Goal: Information Seeking & Learning: Learn about a topic

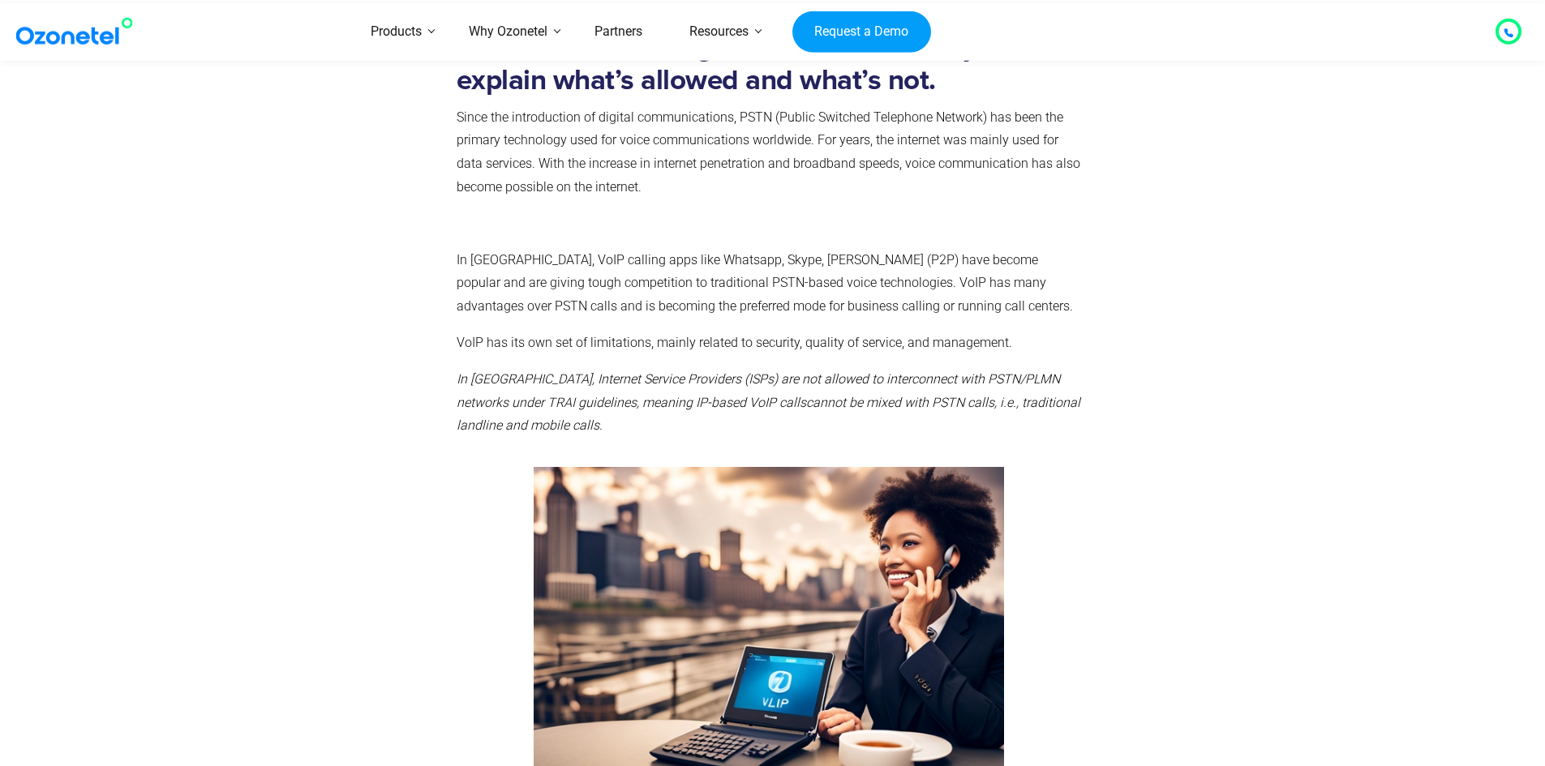
scroll to position [649, 0]
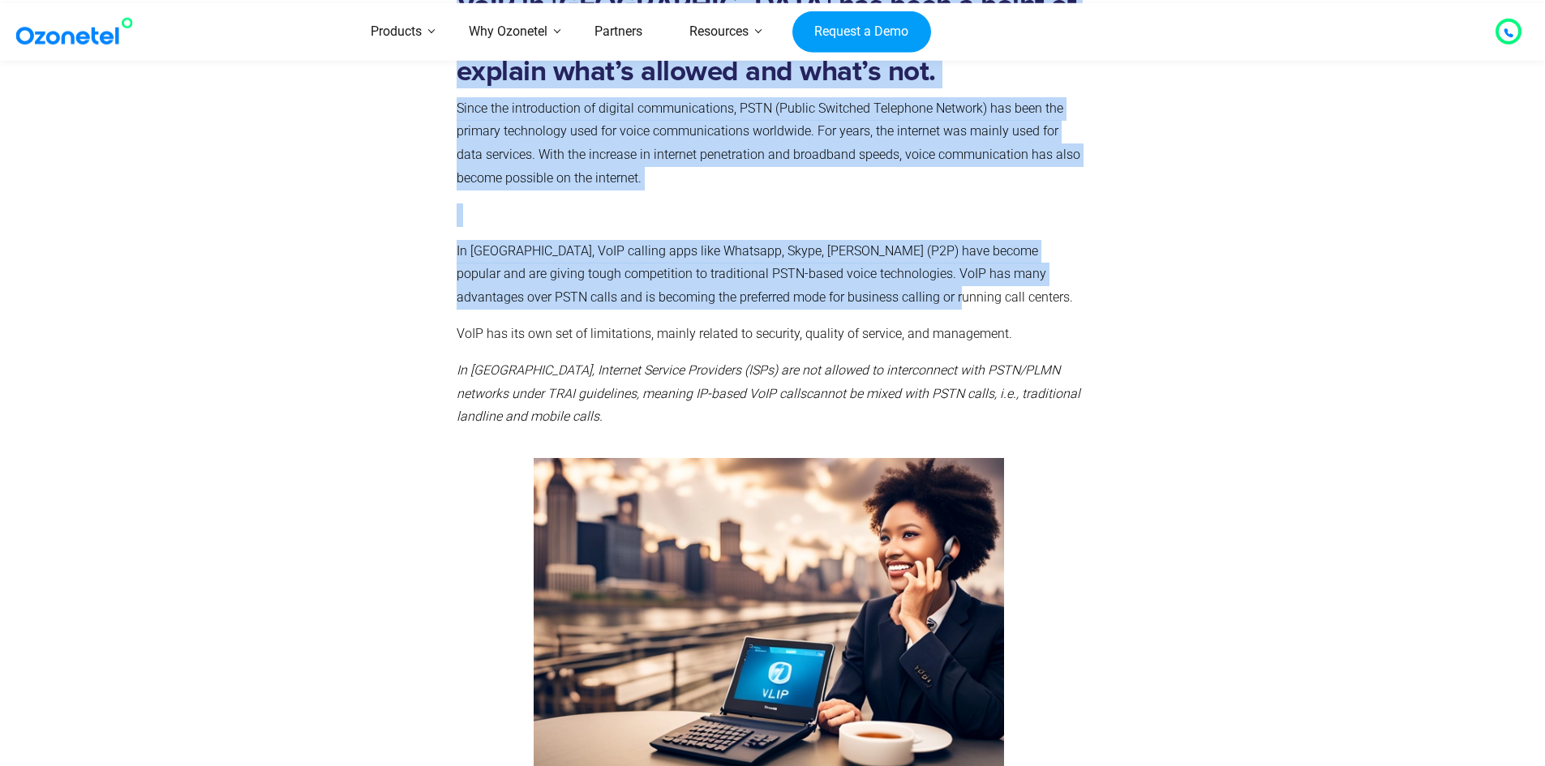
drag, startPoint x: 436, startPoint y: 240, endPoint x: 881, endPoint y: 302, distance: 448.6
click at [881, 302] on div "VoIP in [GEOGRAPHIC_DATA] has been a point of discussion for a long time now. W…" at bounding box center [773, 378] width 1038 height 804
click at [881, 302] on p "In [GEOGRAPHIC_DATA], VoIP calling apps like Whatsapp, Skype, [PERSON_NAME] (P2…" at bounding box center [770, 275] width 626 height 70
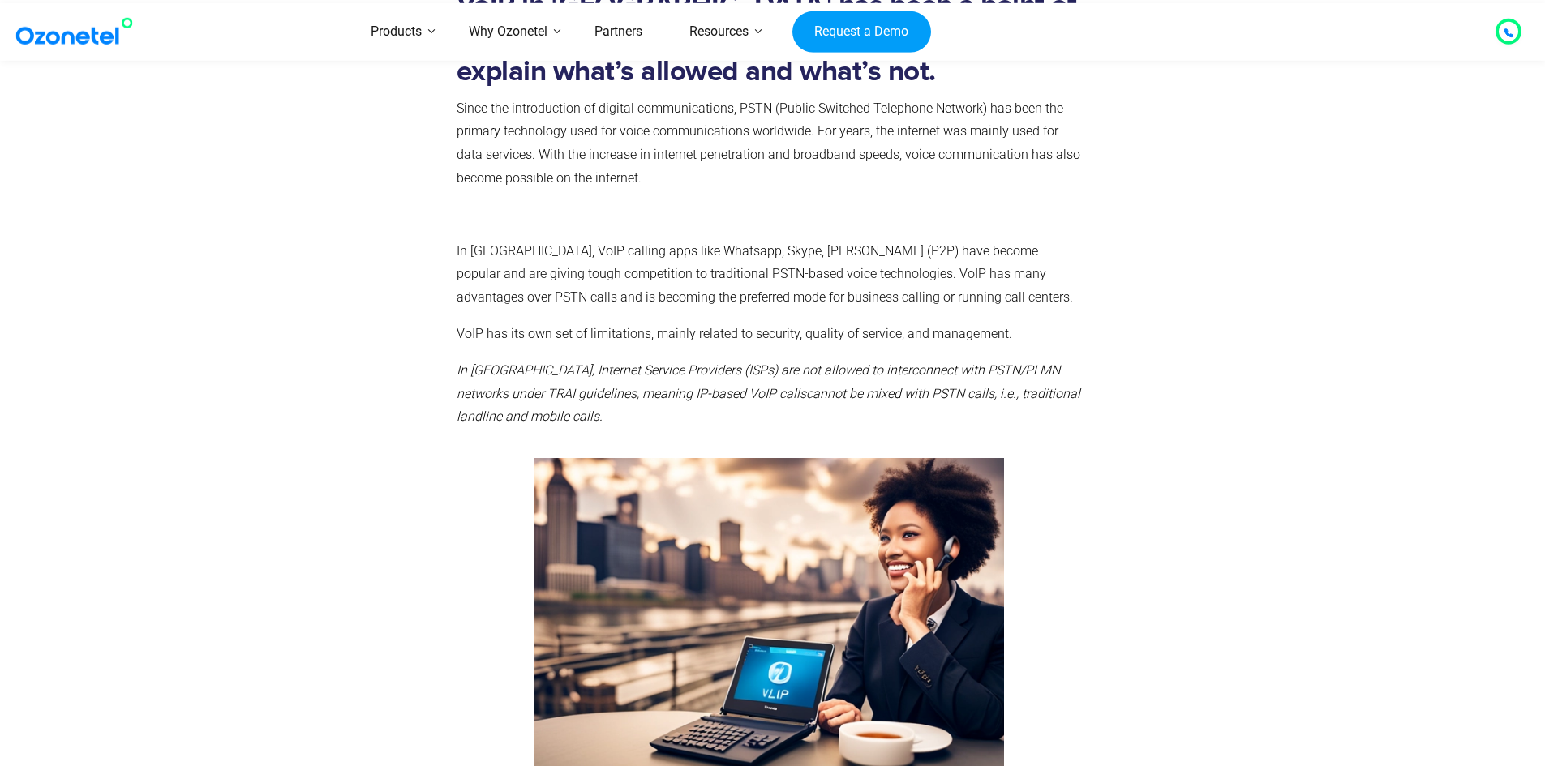
drag, startPoint x: 538, startPoint y: 422, endPoint x: 437, endPoint y: 265, distance: 186.5
click at [437, 265] on div "VoIP in [GEOGRAPHIC_DATA] has been a point of discussion for a long time now. W…" at bounding box center [773, 378] width 1038 height 804
click at [364, 277] on div at bounding box center [357, 378] width 182 height 804
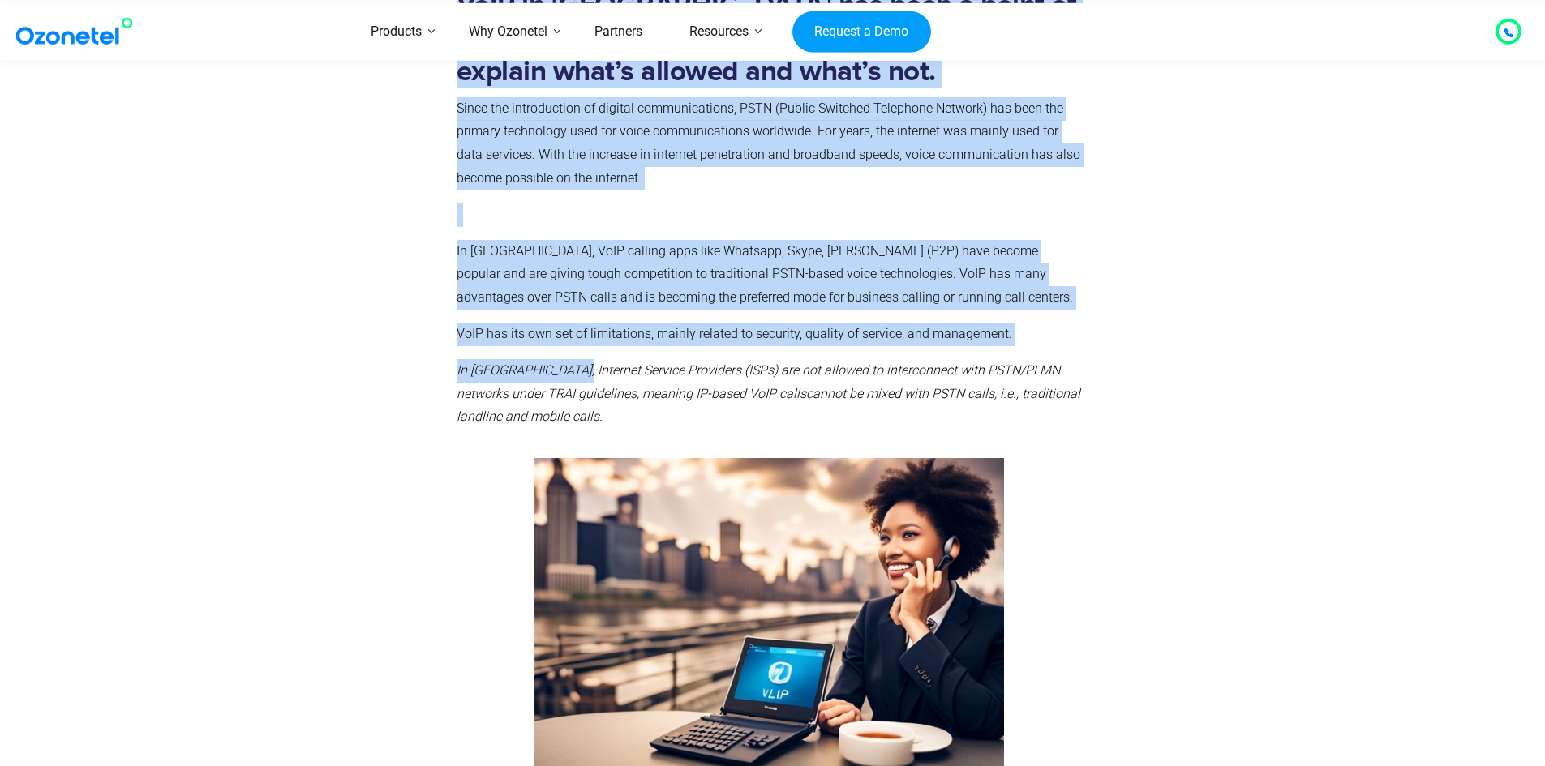
drag, startPoint x: 444, startPoint y: 244, endPoint x: 564, endPoint y: 380, distance: 181.0
click at [564, 380] on div "VoIP in [GEOGRAPHIC_DATA] has been a point of discussion for a long time now. W…" at bounding box center [773, 378] width 1038 height 804
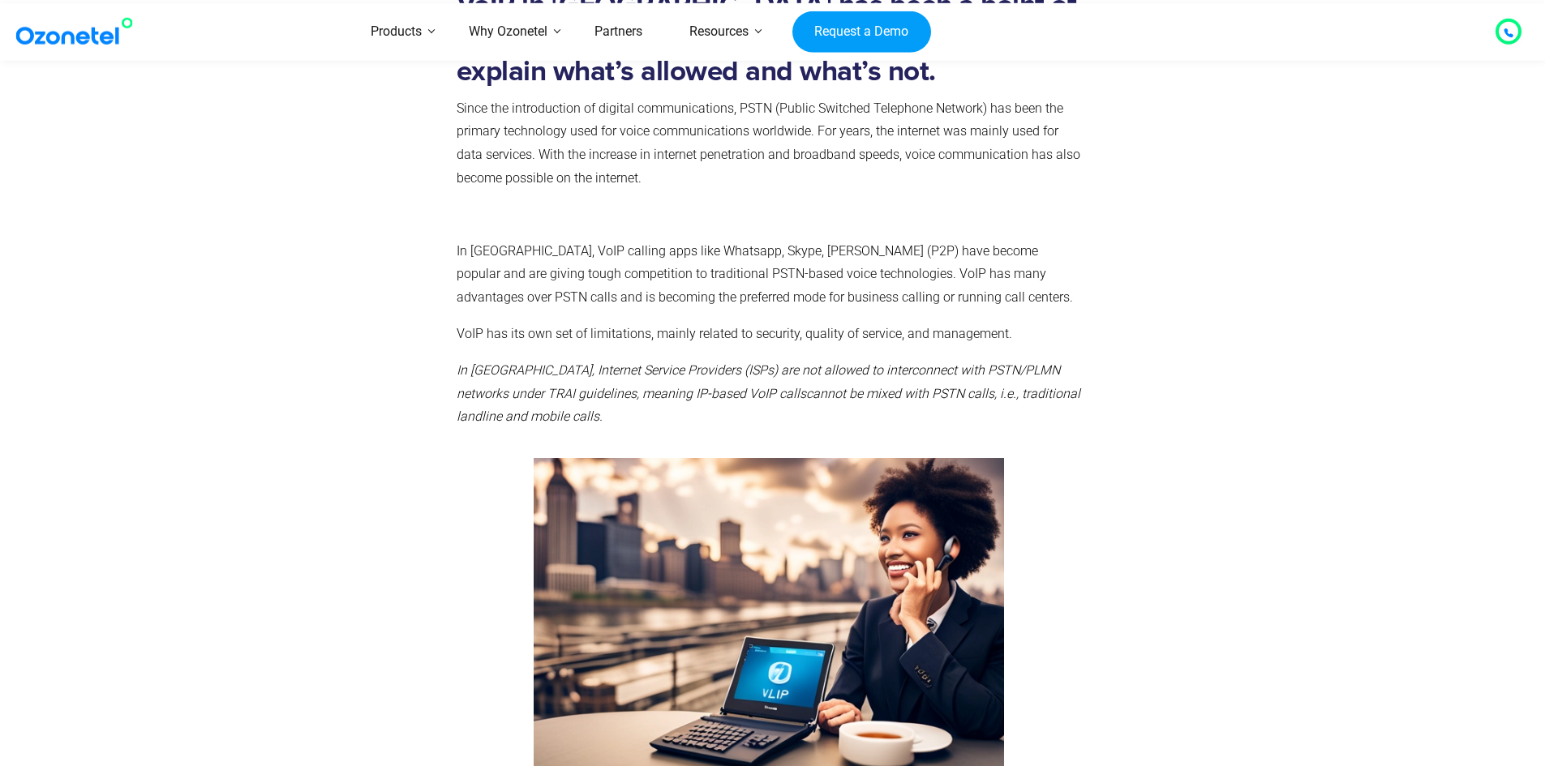
click at [546, 418] on p "In [GEOGRAPHIC_DATA], Internet Service Providers (ISPs) are not allowed to inte…" at bounding box center [770, 394] width 626 height 70
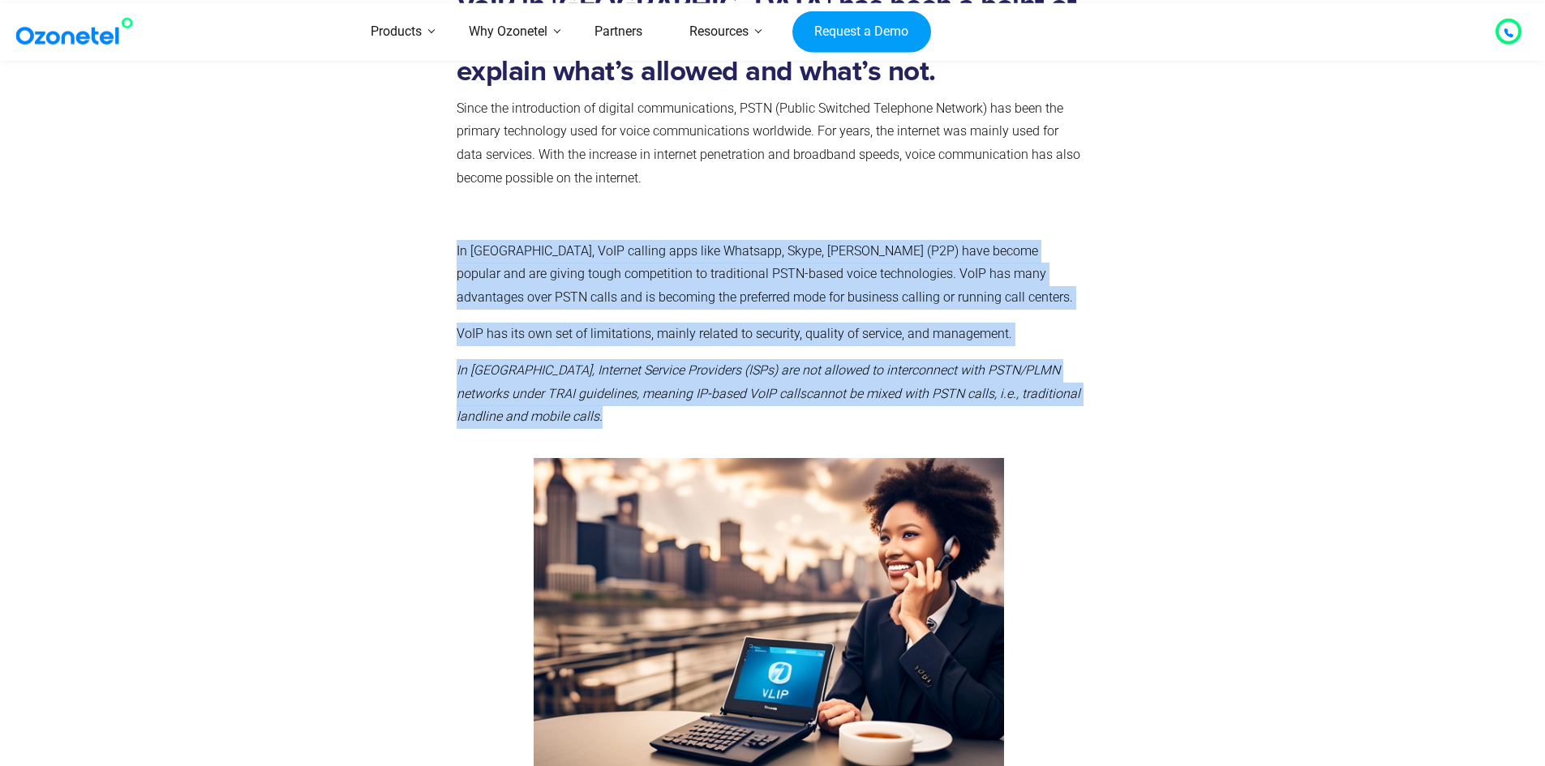
drag, startPoint x: 546, startPoint y: 418, endPoint x: 455, endPoint y: 259, distance: 183.7
click at [455, 259] on div "VoIP in [GEOGRAPHIC_DATA] has been a point of discussion for a long time now. W…" at bounding box center [769, 378] width 642 height 804
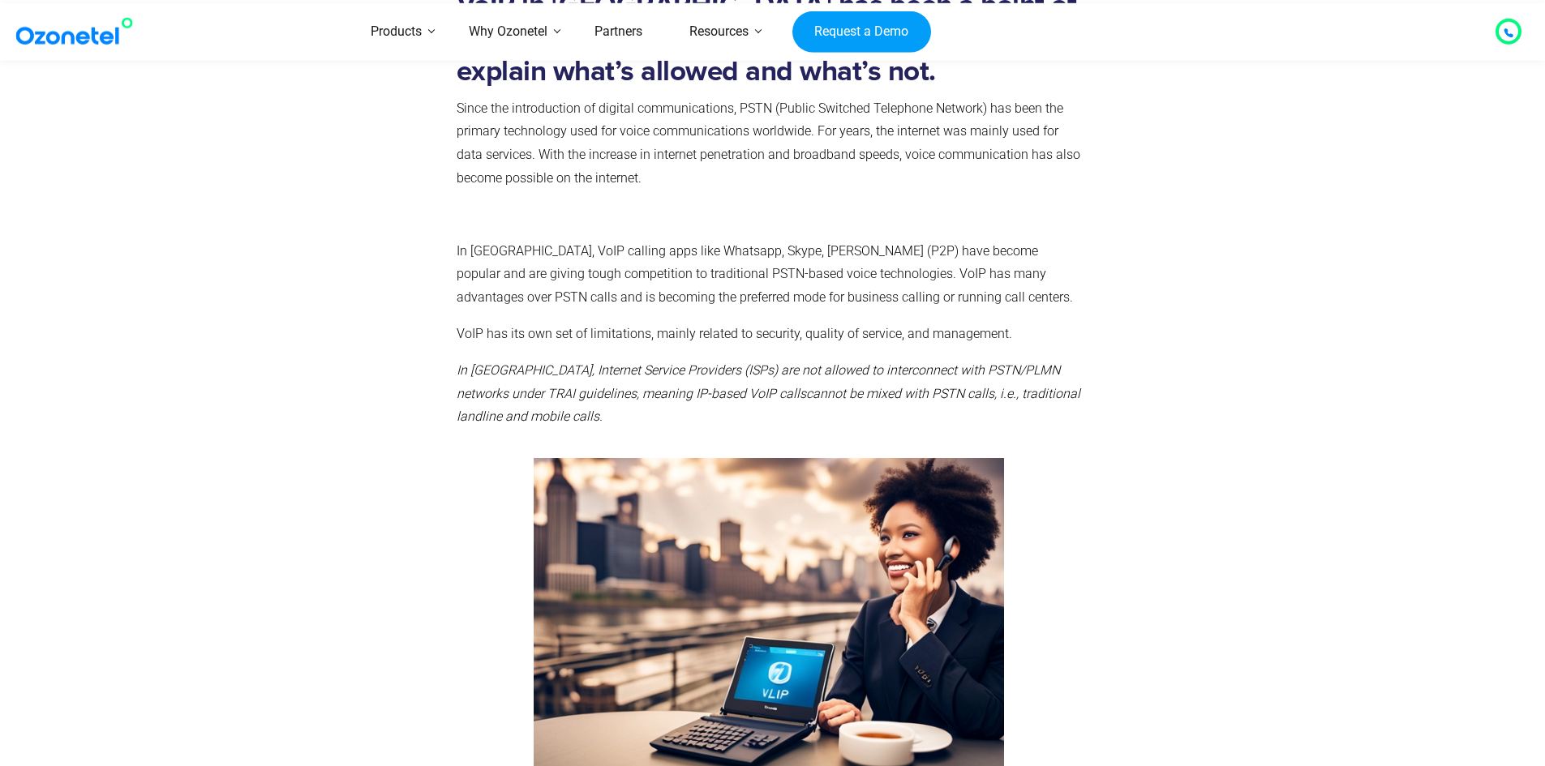
click at [412, 482] on div at bounding box center [357, 378] width 182 height 804
